Goal: Ask a question

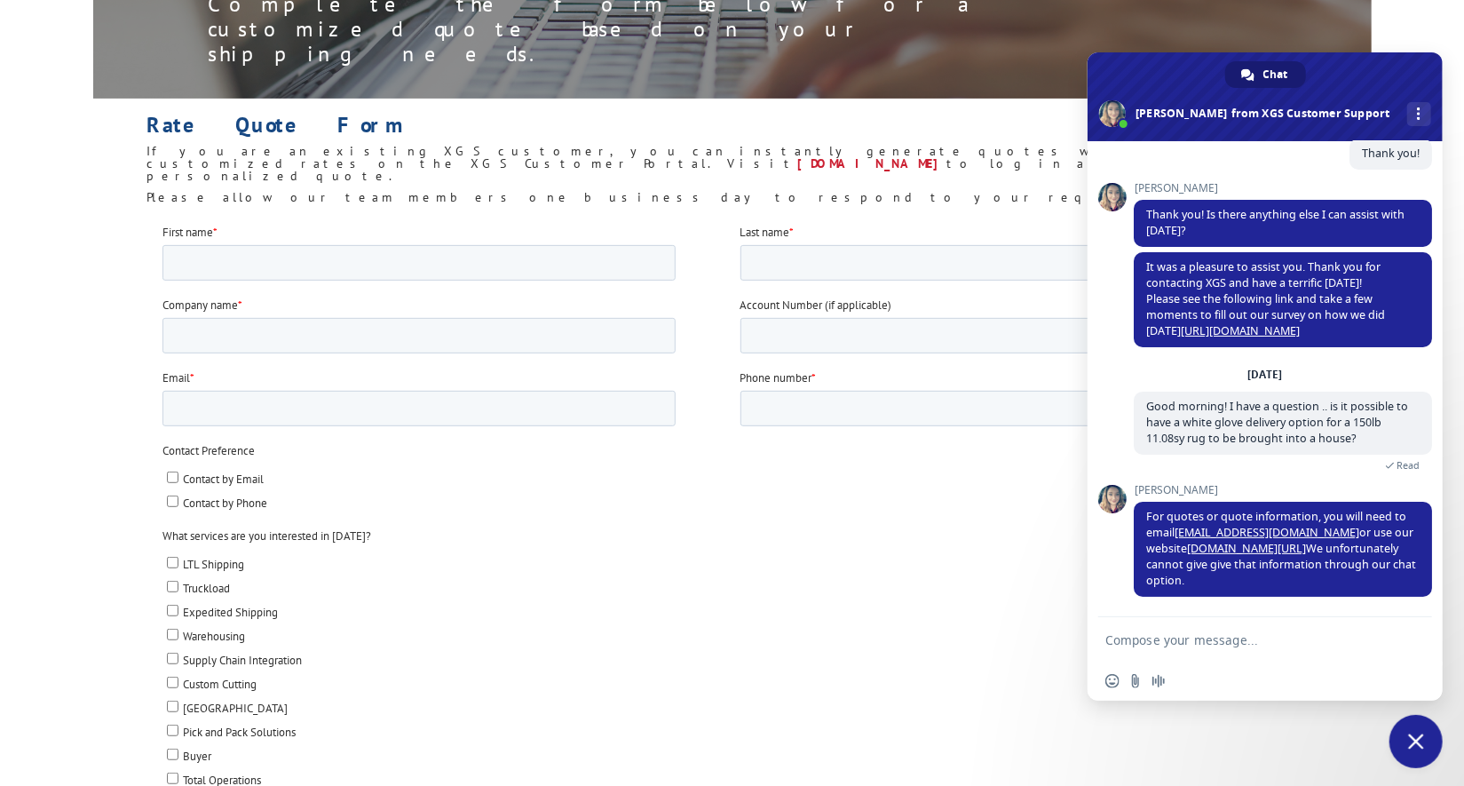
scroll to position [161, 0]
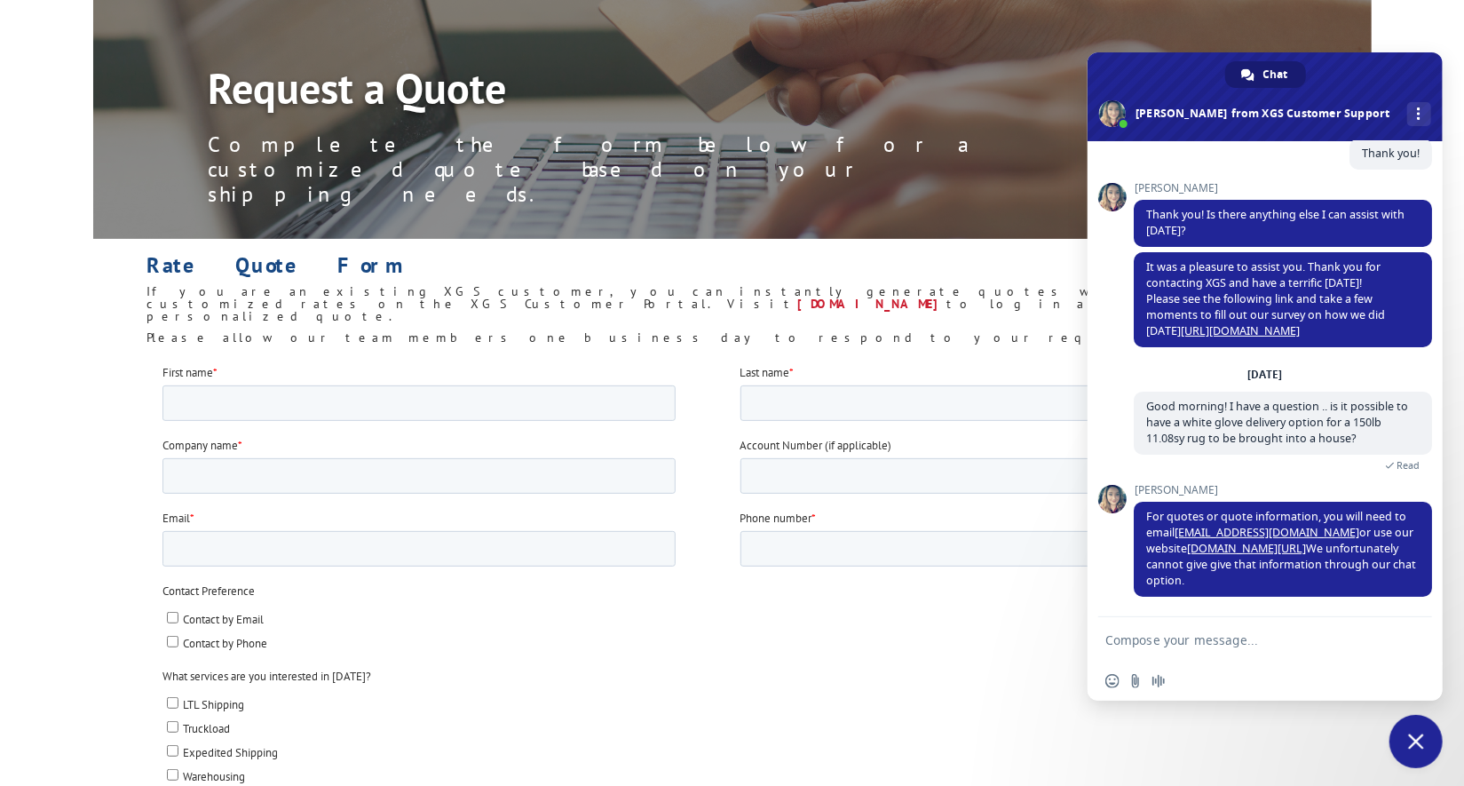
click at [901, 668] on label "What services are you interested in [DATE]?" at bounding box center [739, 676] width 1155 height 18
click at [1244, 640] on textarea "Compose your message..." at bounding box center [1246, 640] width 281 height 16
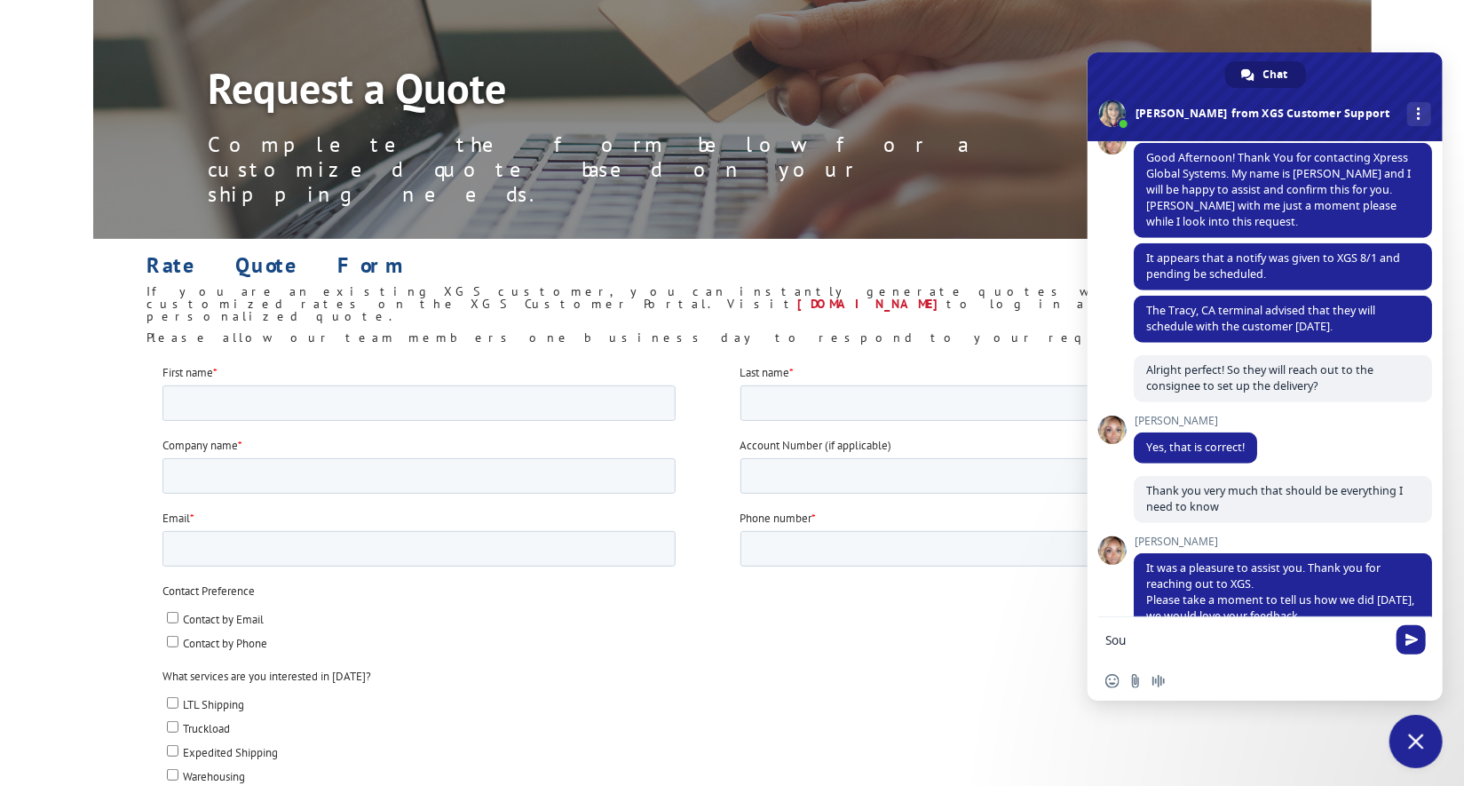
scroll to position [8601, 0]
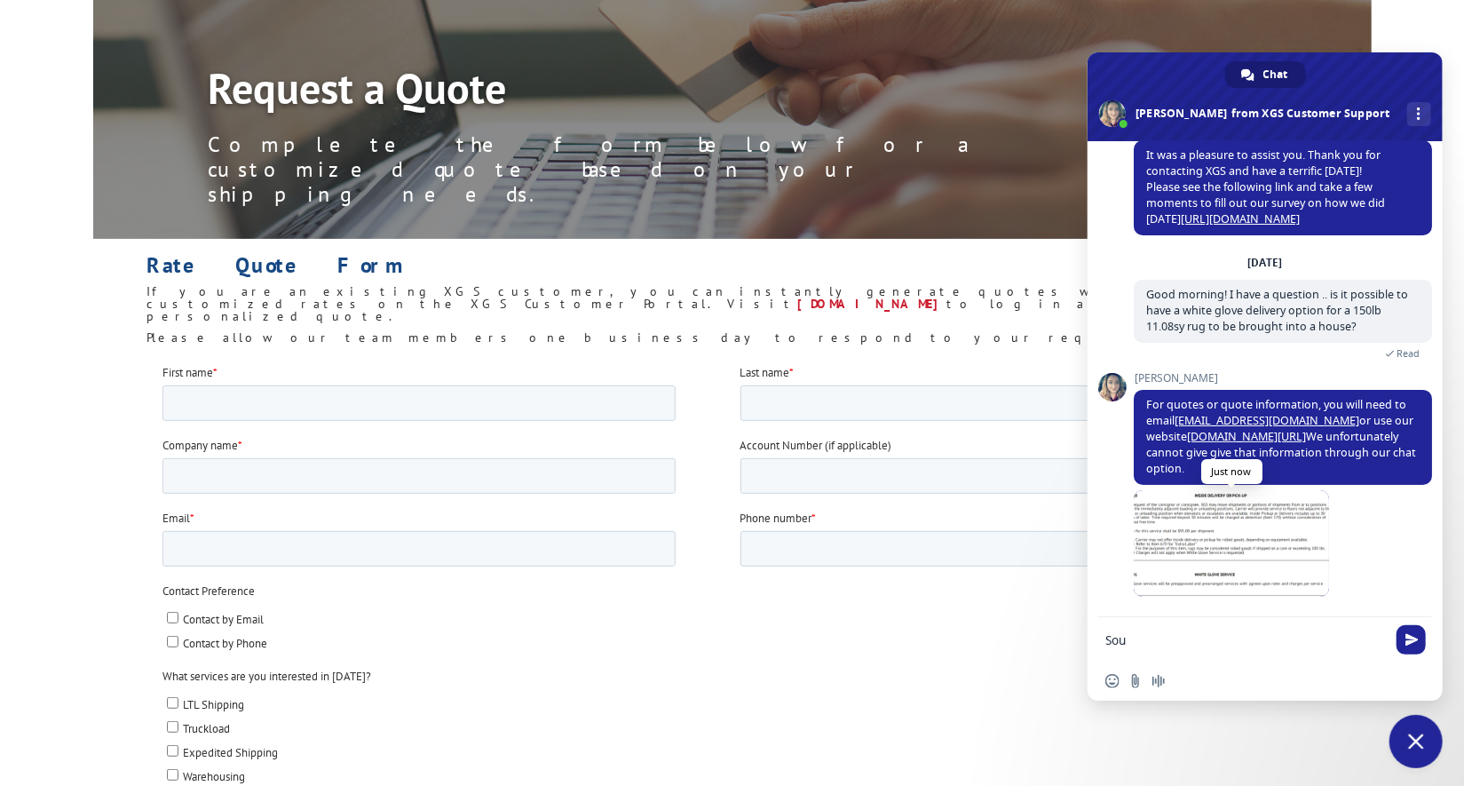
click at [1281, 550] on span at bounding box center [1231, 543] width 195 height 107
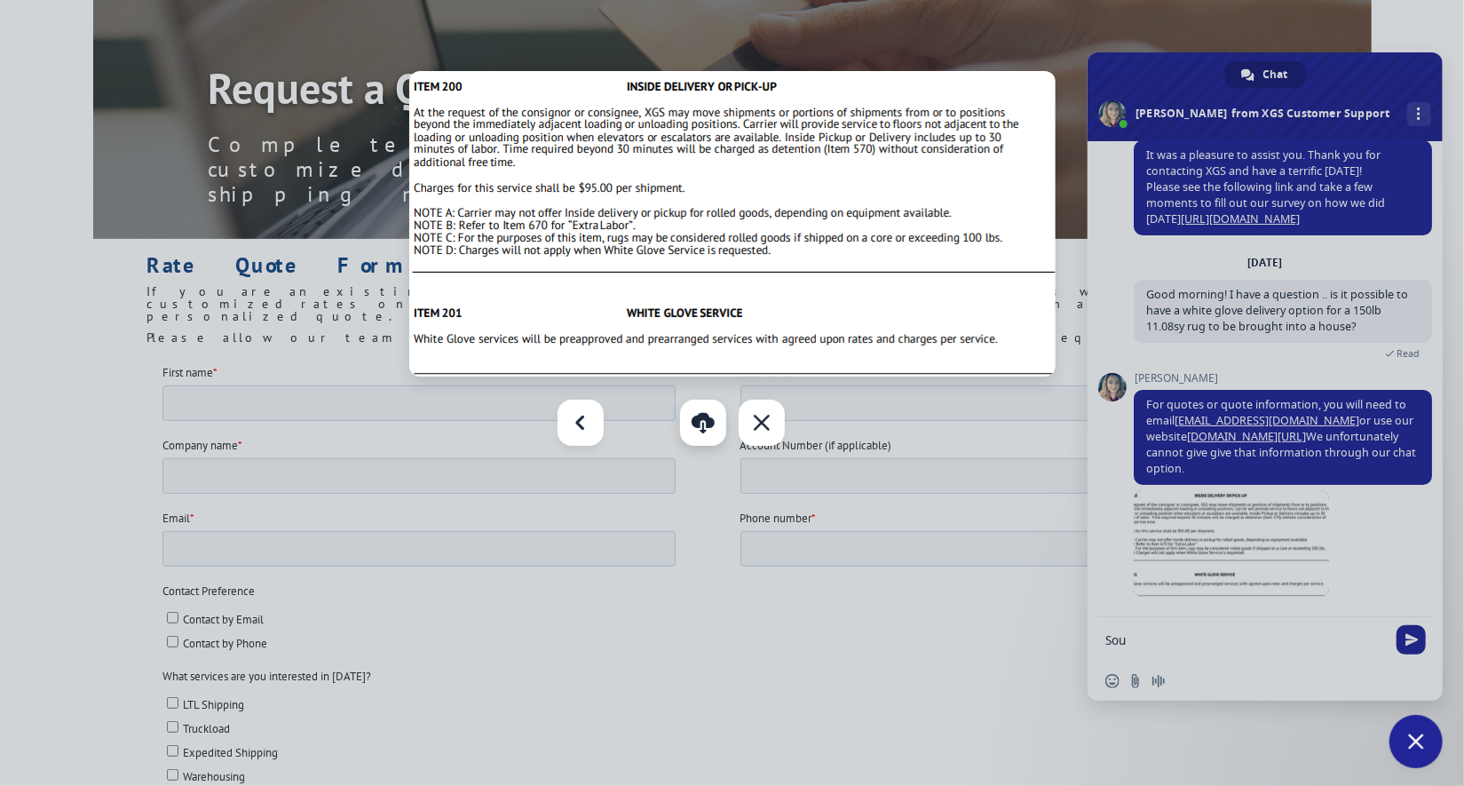
click at [696, 425] on link "Download" at bounding box center [703, 423] width 46 height 46
click at [773, 428] on div "Close" at bounding box center [762, 423] width 46 height 46
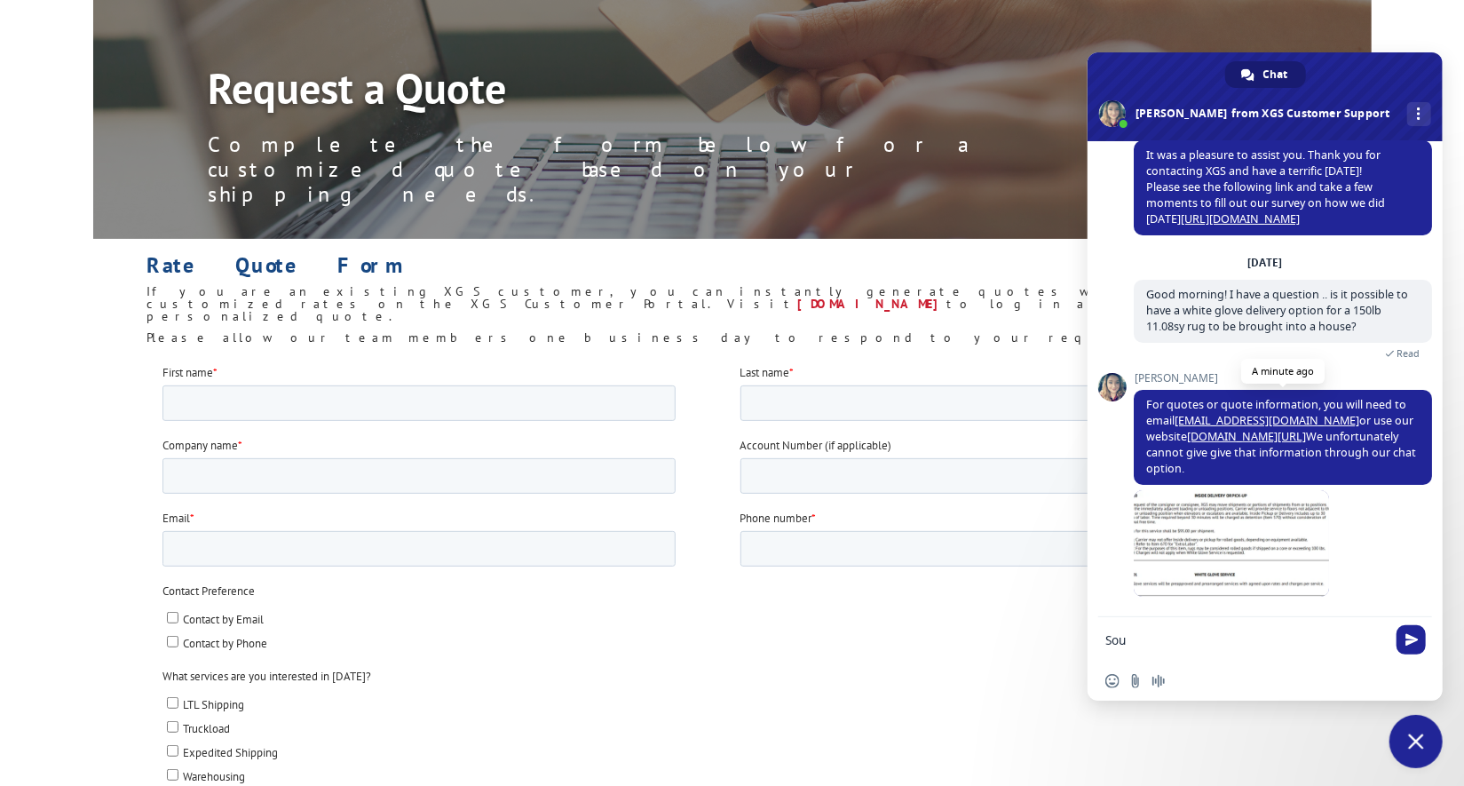
drag, startPoint x: 1145, startPoint y: 403, endPoint x: 1210, endPoint y: 473, distance: 96.1
click at [1210, 473] on span "For quotes or quote information, you will need to email [EMAIL_ADDRESS][DOMAIN_…" at bounding box center [1283, 437] width 298 height 95
copy span "For quotes or quote information, you will need to email [EMAIL_ADDRESS][DOMAIN_…"
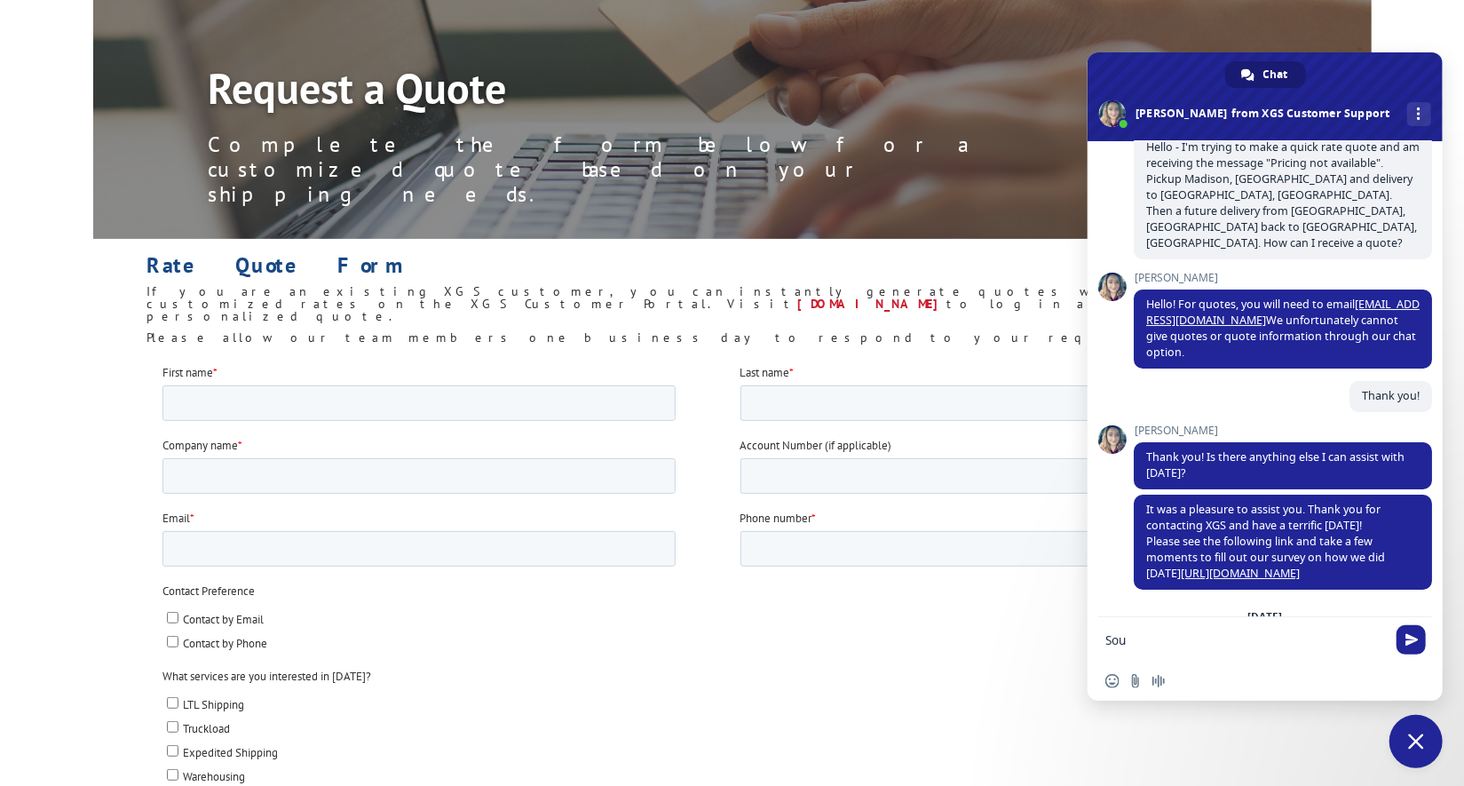
scroll to position [8655, 0]
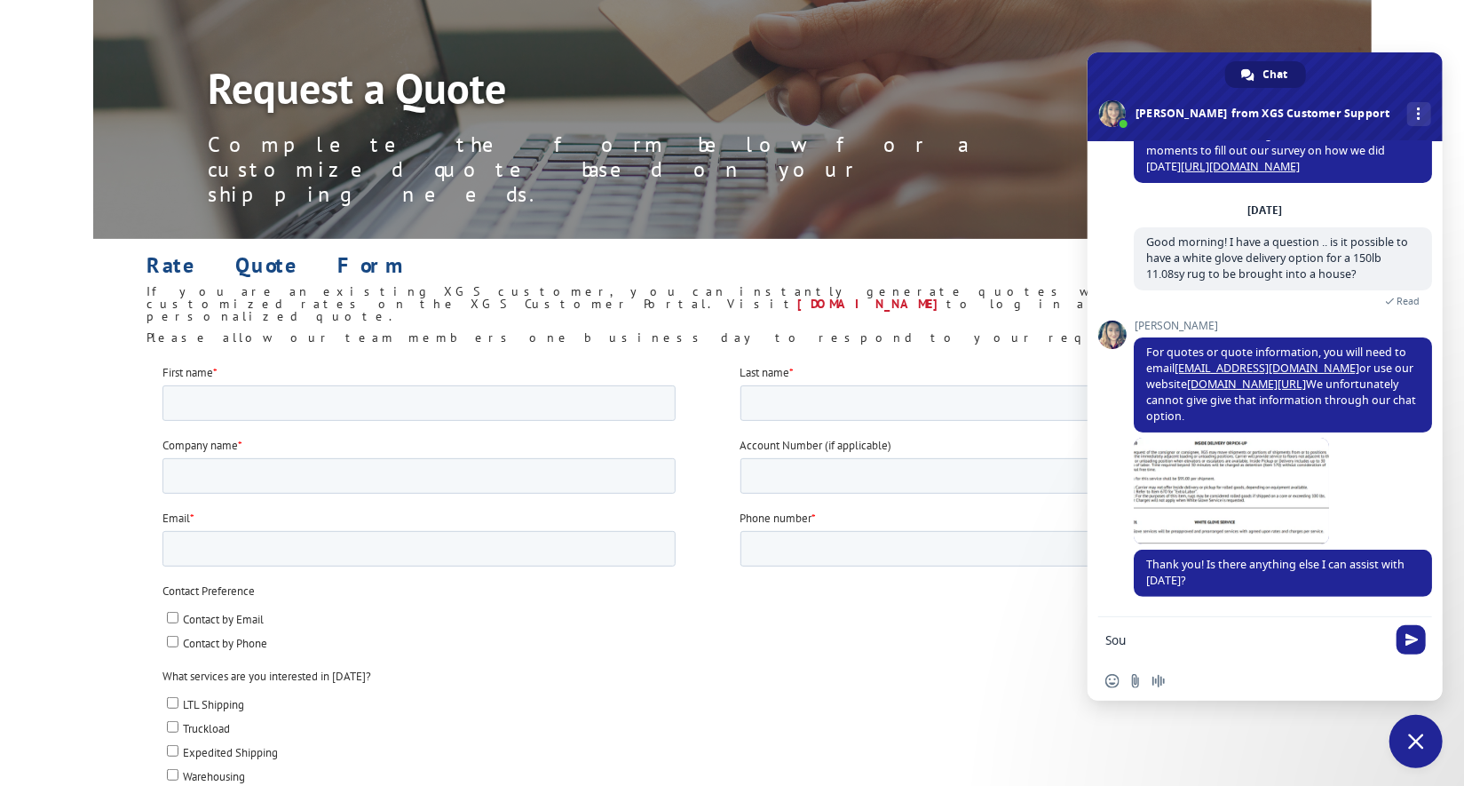
click at [1190, 644] on textarea "Sou" at bounding box center [1246, 640] width 281 height 16
type textarea "Sounds good, thank you!"
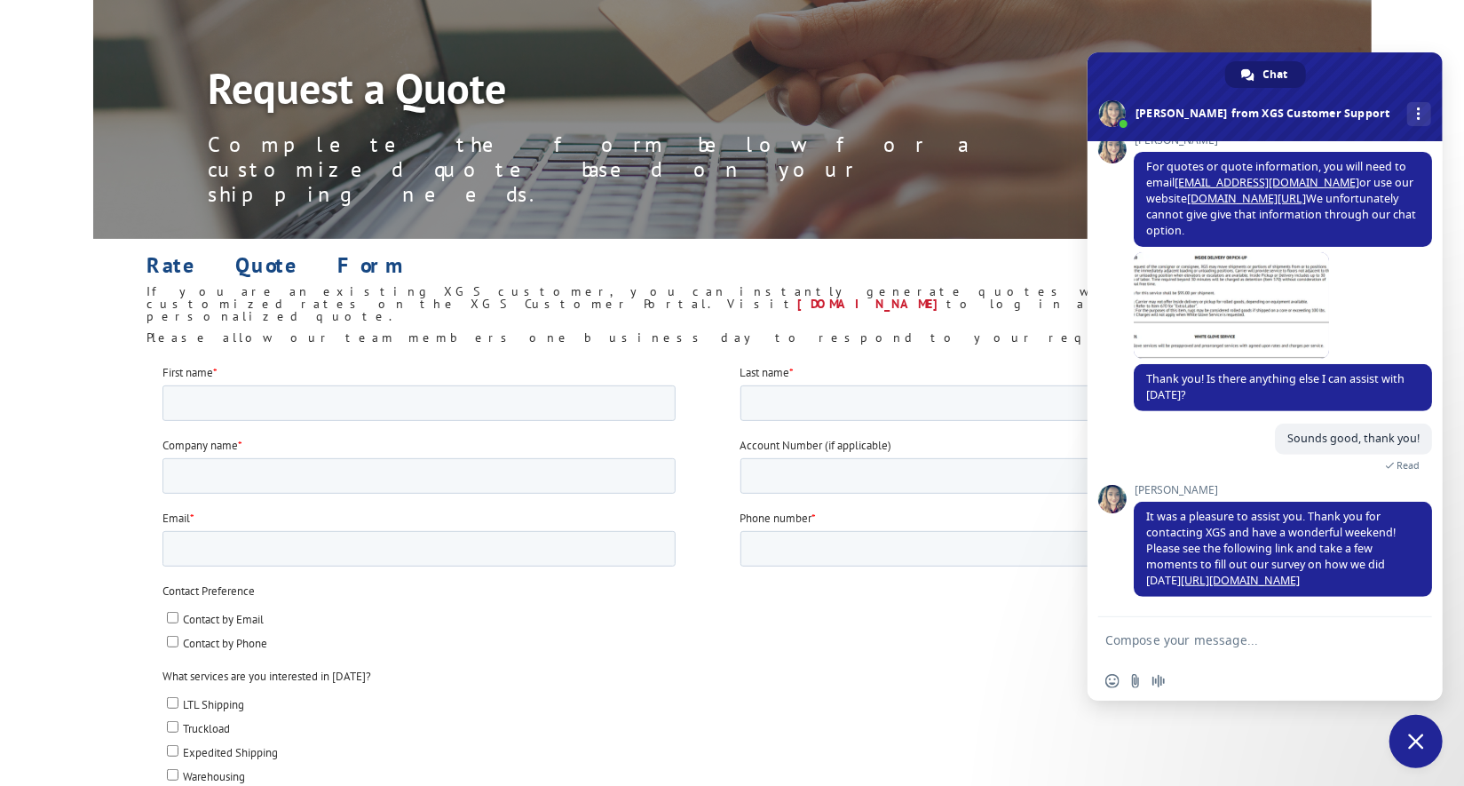
scroll to position [8584, 0]
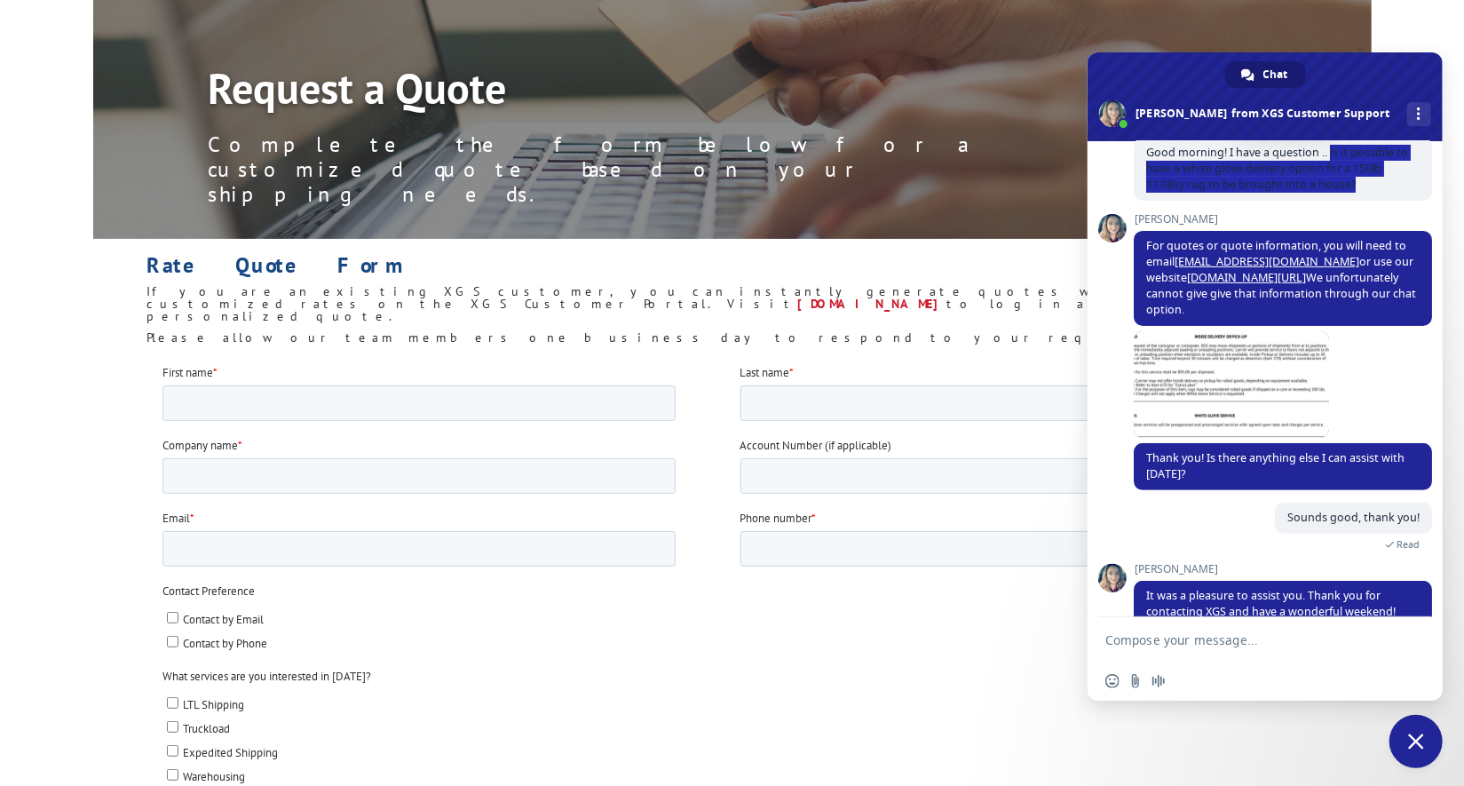
drag, startPoint x: 1332, startPoint y: 311, endPoint x: 1366, endPoint y: 354, distance: 55.1
click at [1366, 201] on span "Good morning! I have a question .. is it possible to have a white glove deliver…" at bounding box center [1283, 169] width 298 height 63
copy span "is it possible to have a white glove delivery option for a 150lb 11.08sy rug to…"
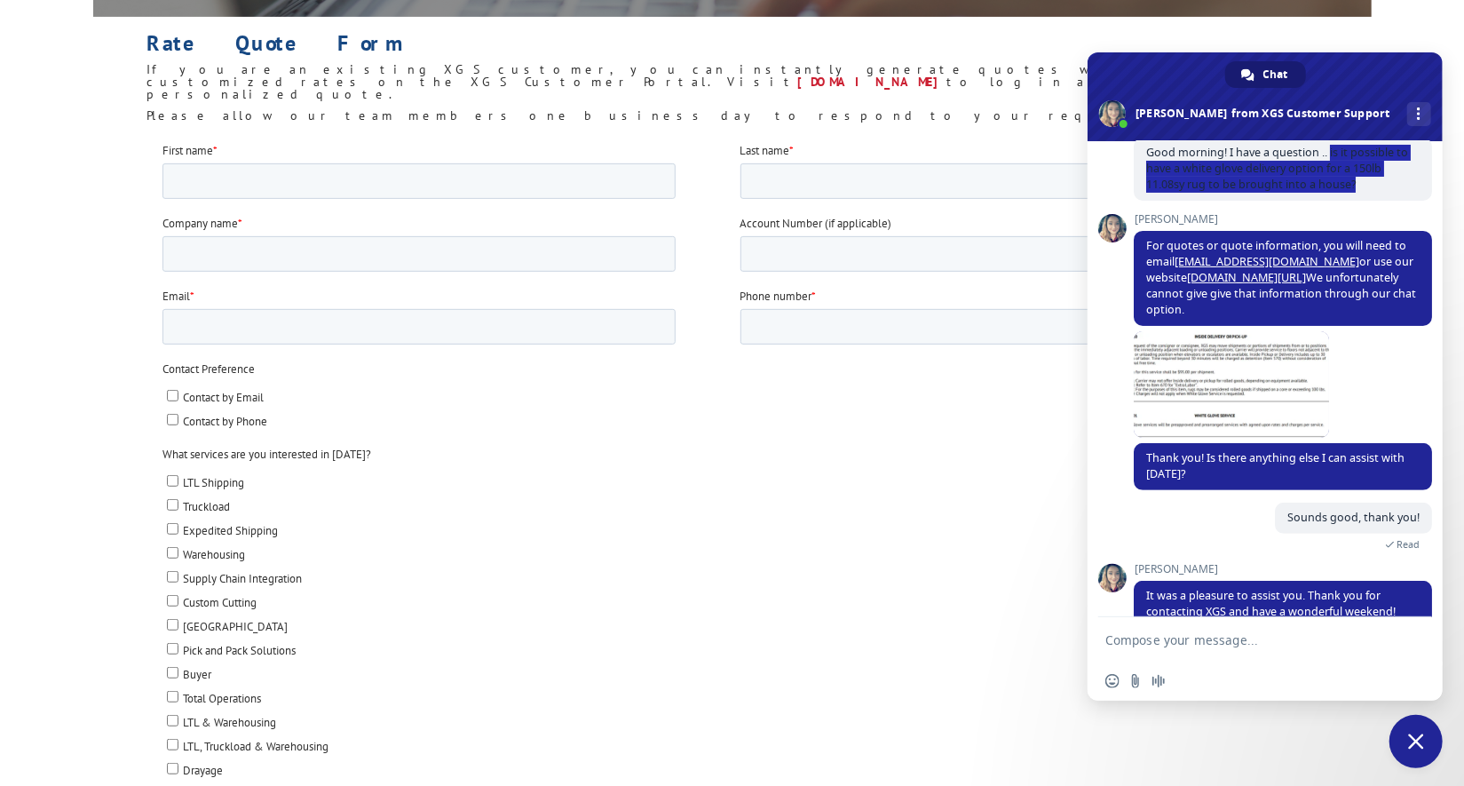
scroll to position [403, 0]
